Goal: Navigation & Orientation: Understand site structure

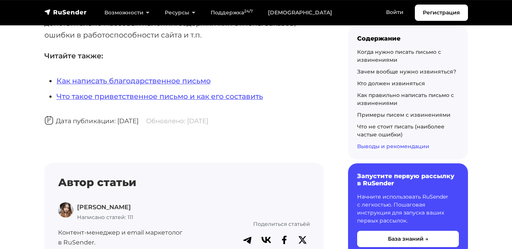
scroll to position [8141, 0]
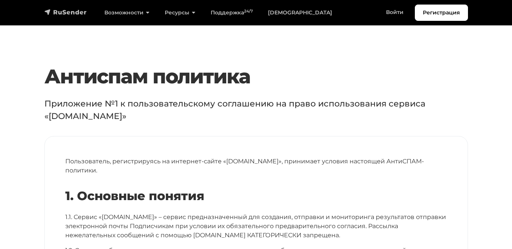
click at [50, 8] on img "navbar" at bounding box center [65, 12] width 43 height 8
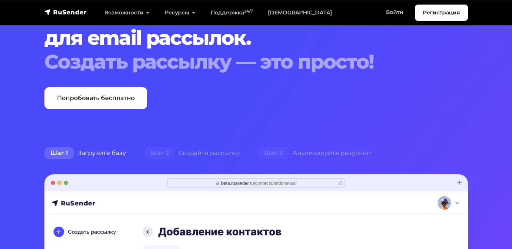
scroll to position [30, 0]
